Goal: Task Accomplishment & Management: Manage account settings

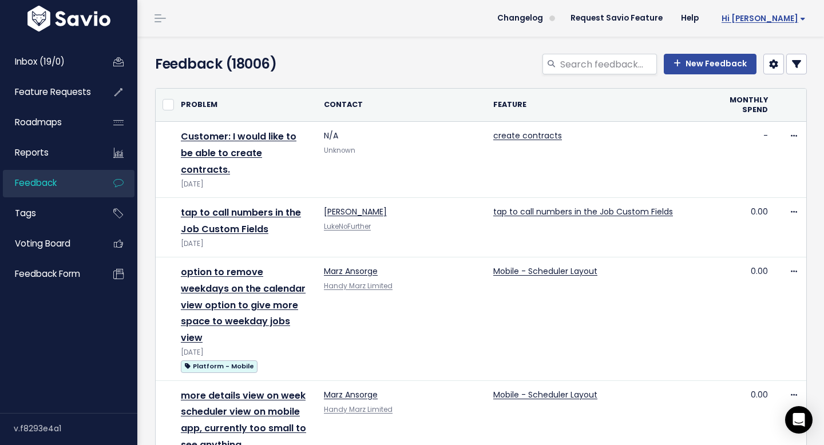
click at [789, 23] on span "Hi [PERSON_NAME]" at bounding box center [764, 18] width 84 height 9
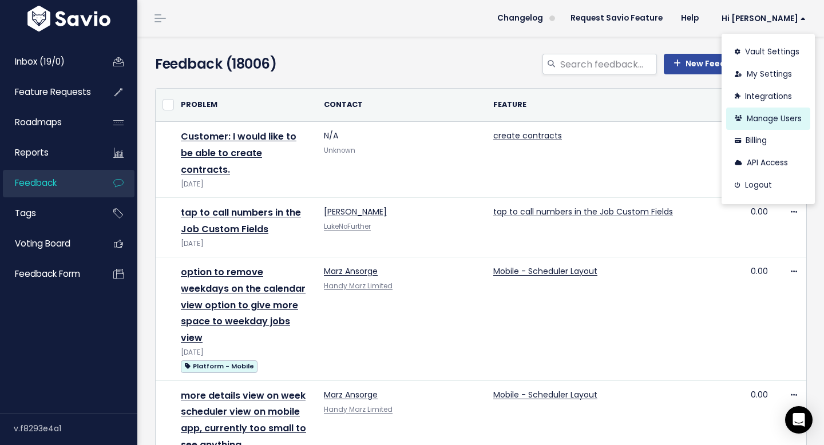
click at [789, 116] on link "Manage Users" at bounding box center [768, 119] width 84 height 22
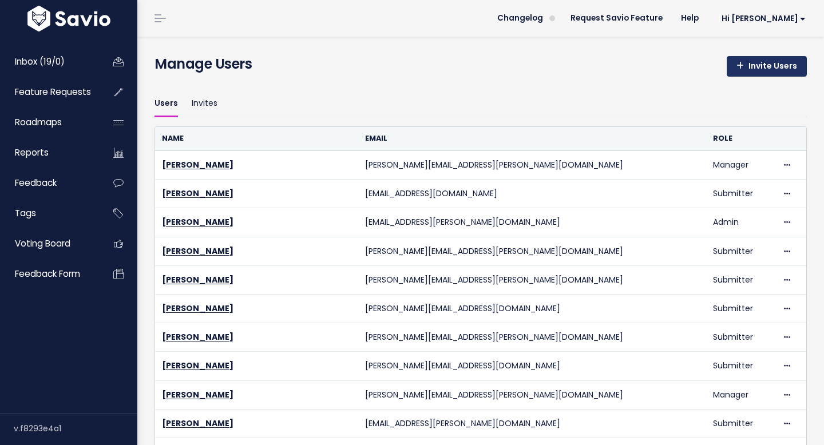
click at [784, 73] on link "Invite Users" at bounding box center [767, 66] width 80 height 21
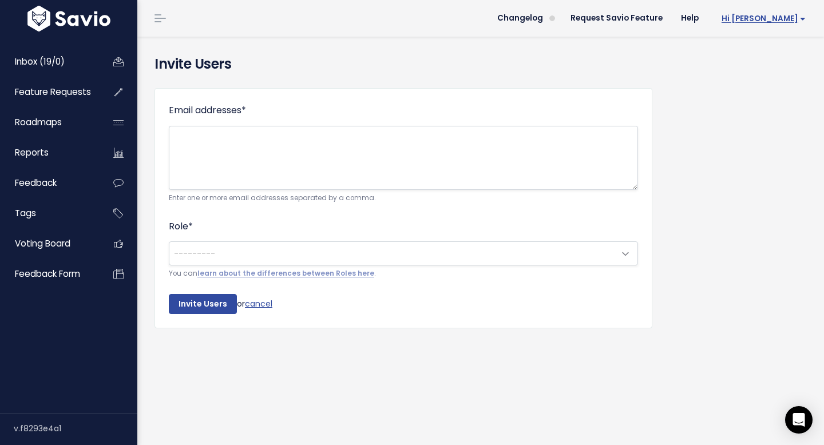
click at [776, 26] on link "Hi [PERSON_NAME]" at bounding box center [761, 19] width 107 height 18
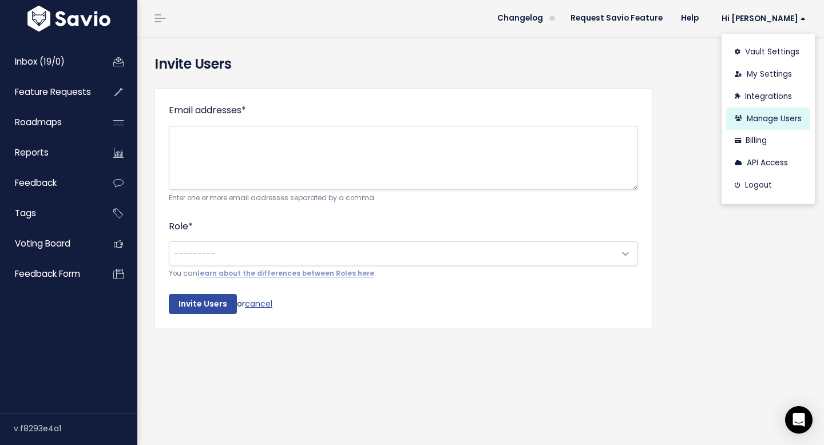
click at [762, 114] on link "Manage Users" at bounding box center [768, 119] width 84 height 22
